Goal: Task Accomplishment & Management: Use online tool/utility

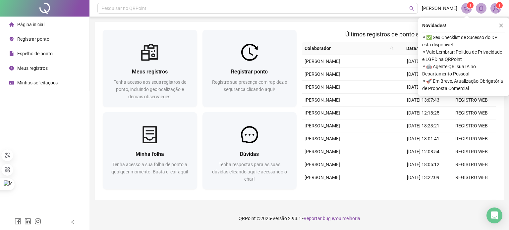
click at [27, 39] on span "Registrar ponto" at bounding box center [33, 38] width 32 height 5
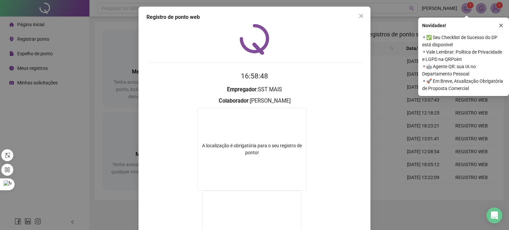
click at [364, 21] on div "Registro de ponto web 16:58:48 Empregador : SST MAIS Colaborador : [PERSON_NAME…" at bounding box center [255, 159] width 232 height 305
click at [363, 18] on span "Close" at bounding box center [361, 15] width 11 height 5
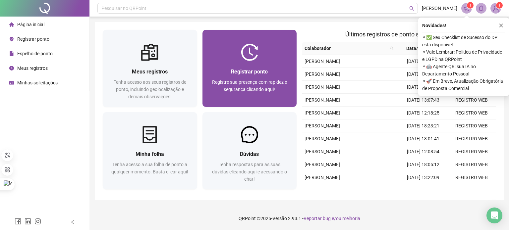
click at [255, 75] on span "Registrar ponto" at bounding box center [249, 72] width 37 height 6
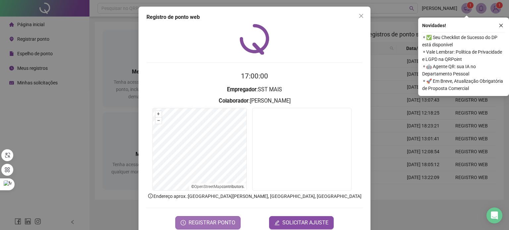
click at [214, 223] on span "REGISTRAR PONTO" at bounding box center [212, 223] width 47 height 8
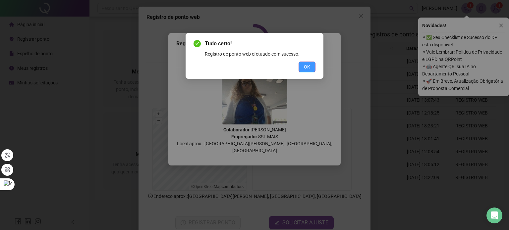
click at [308, 67] on span "OK" at bounding box center [307, 66] width 6 height 7
